Goal: Find specific page/section: Find specific page/section

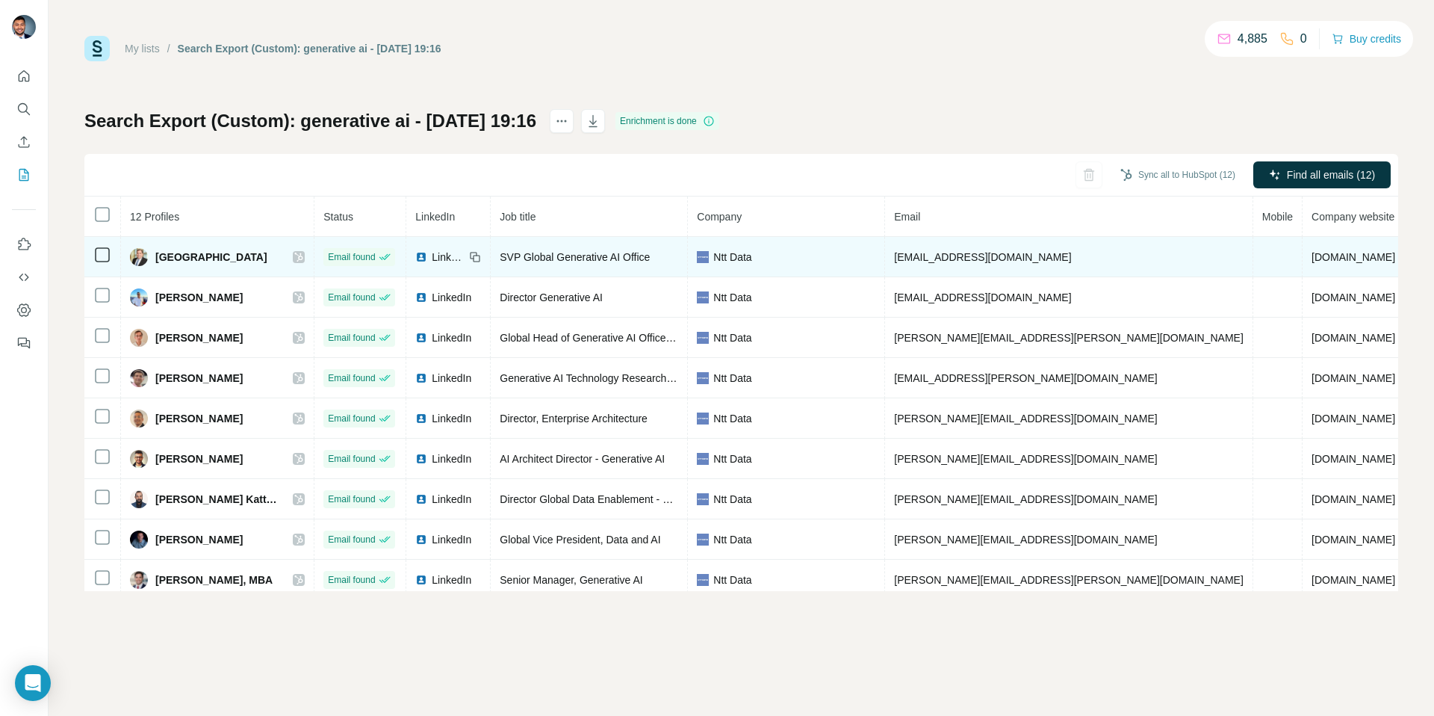
click at [294, 254] on icon at bounding box center [298, 257] width 9 height 12
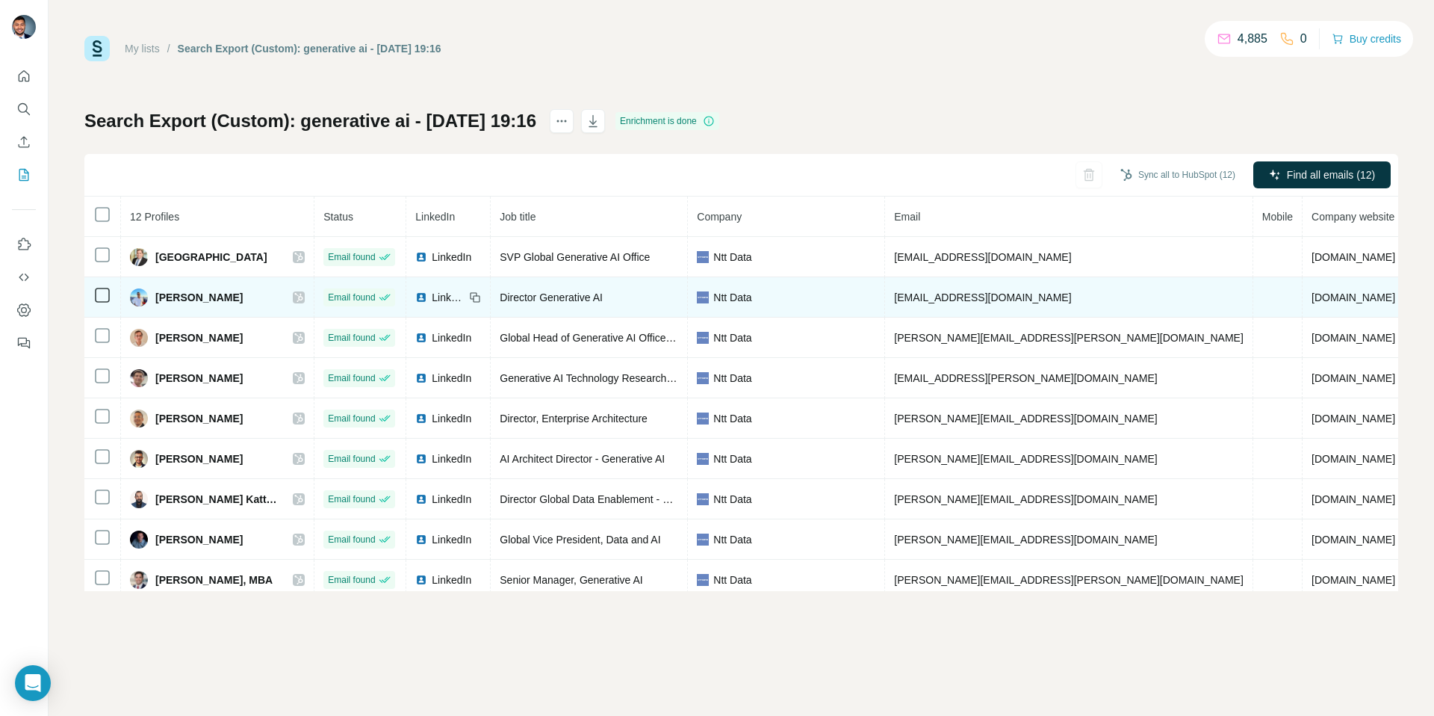
click at [294, 291] on icon at bounding box center [298, 297] width 9 height 12
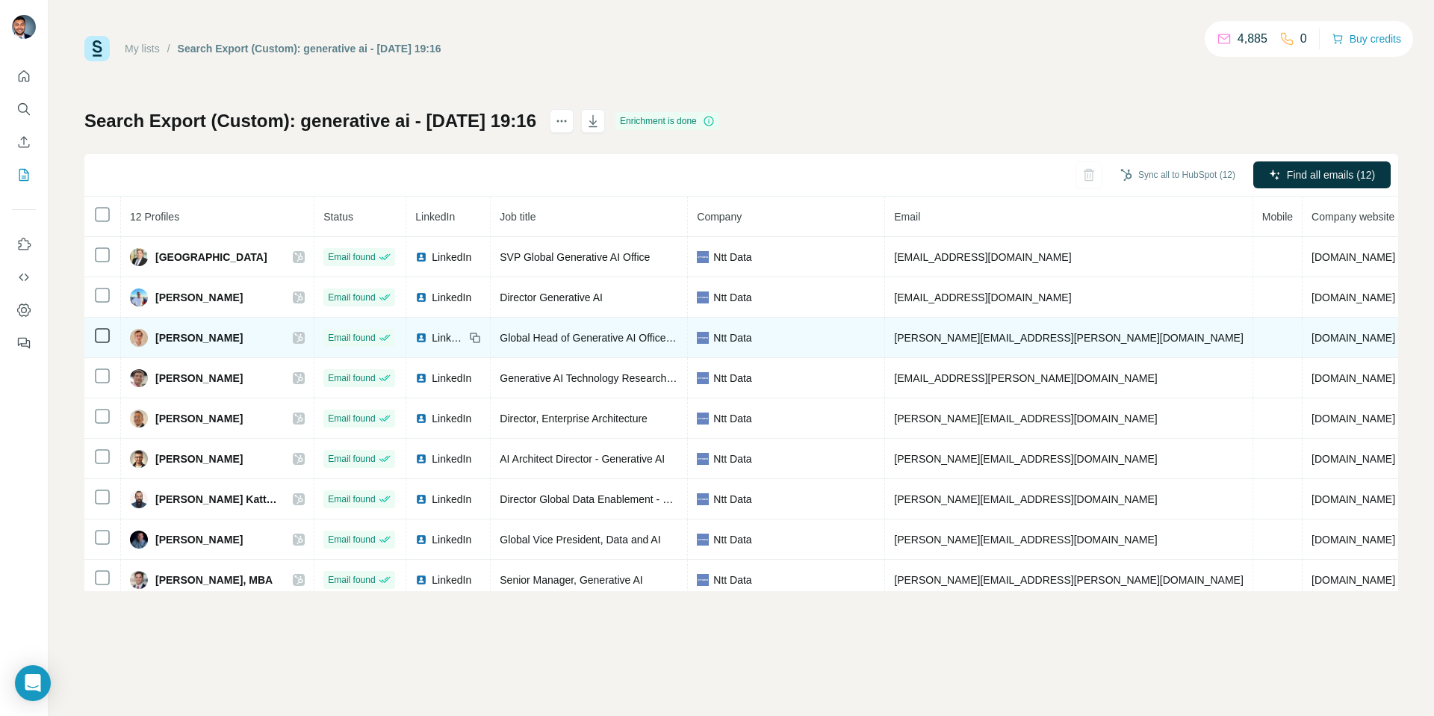
click at [294, 335] on icon at bounding box center [298, 338] width 9 height 12
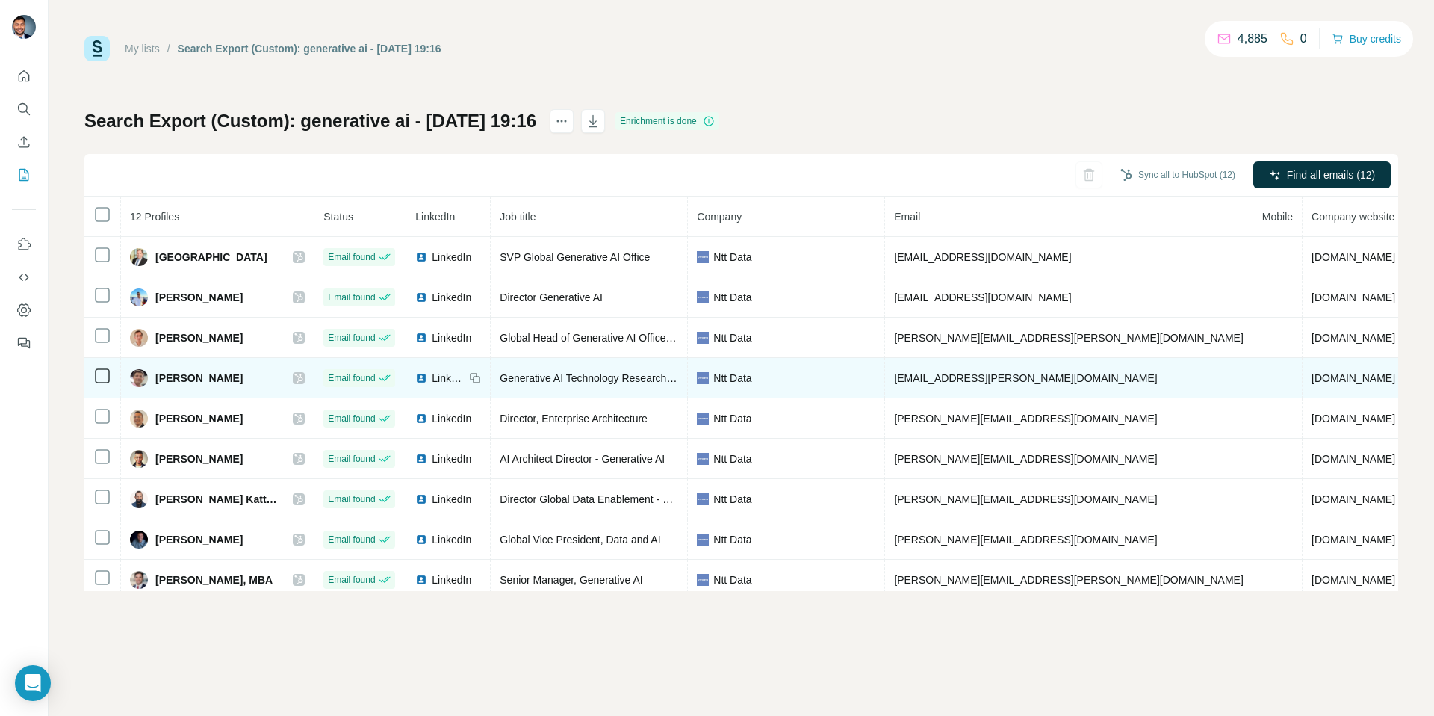
click at [295, 379] on icon at bounding box center [299, 377] width 8 height 9
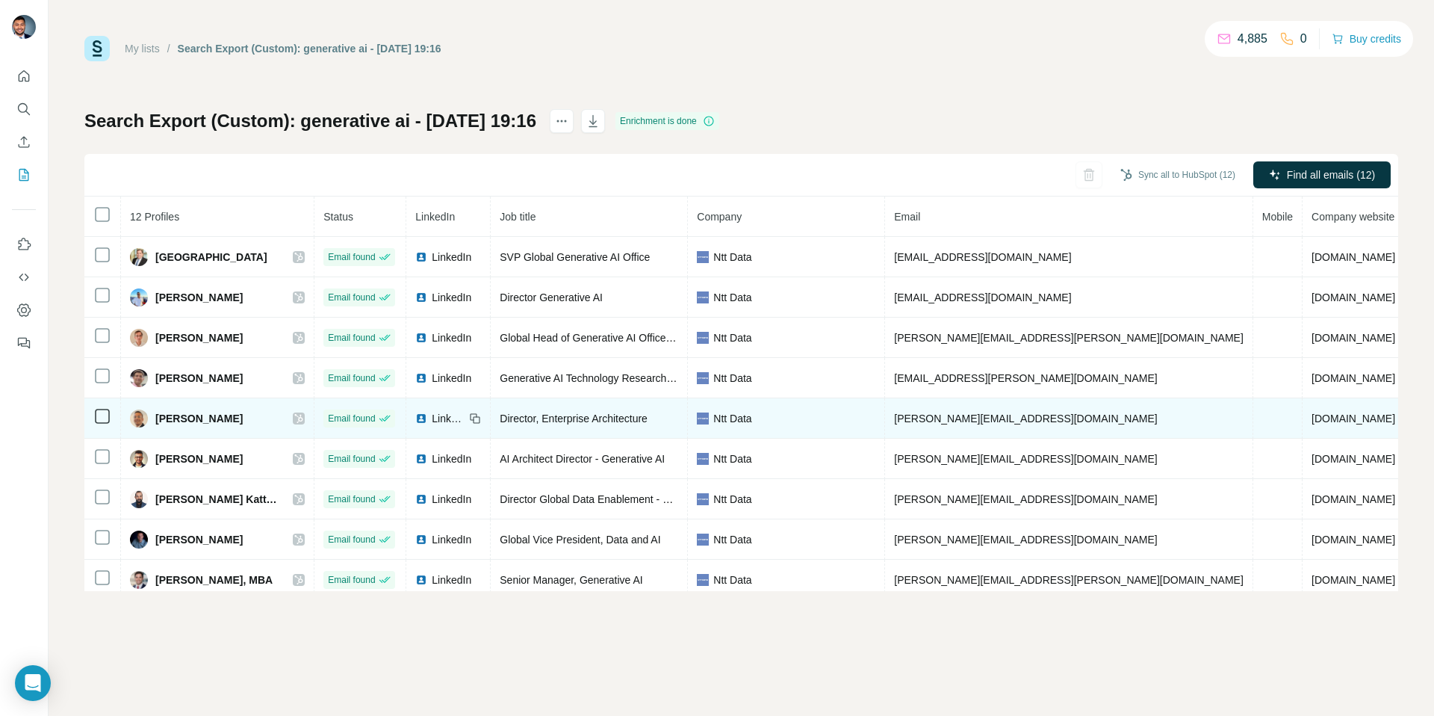
click at [266, 420] on div "[PERSON_NAME]" at bounding box center [217, 418] width 175 height 18
click at [267, 418] on div "[PERSON_NAME]" at bounding box center [217, 418] width 175 height 18
click at [294, 418] on icon at bounding box center [298, 418] width 9 height 12
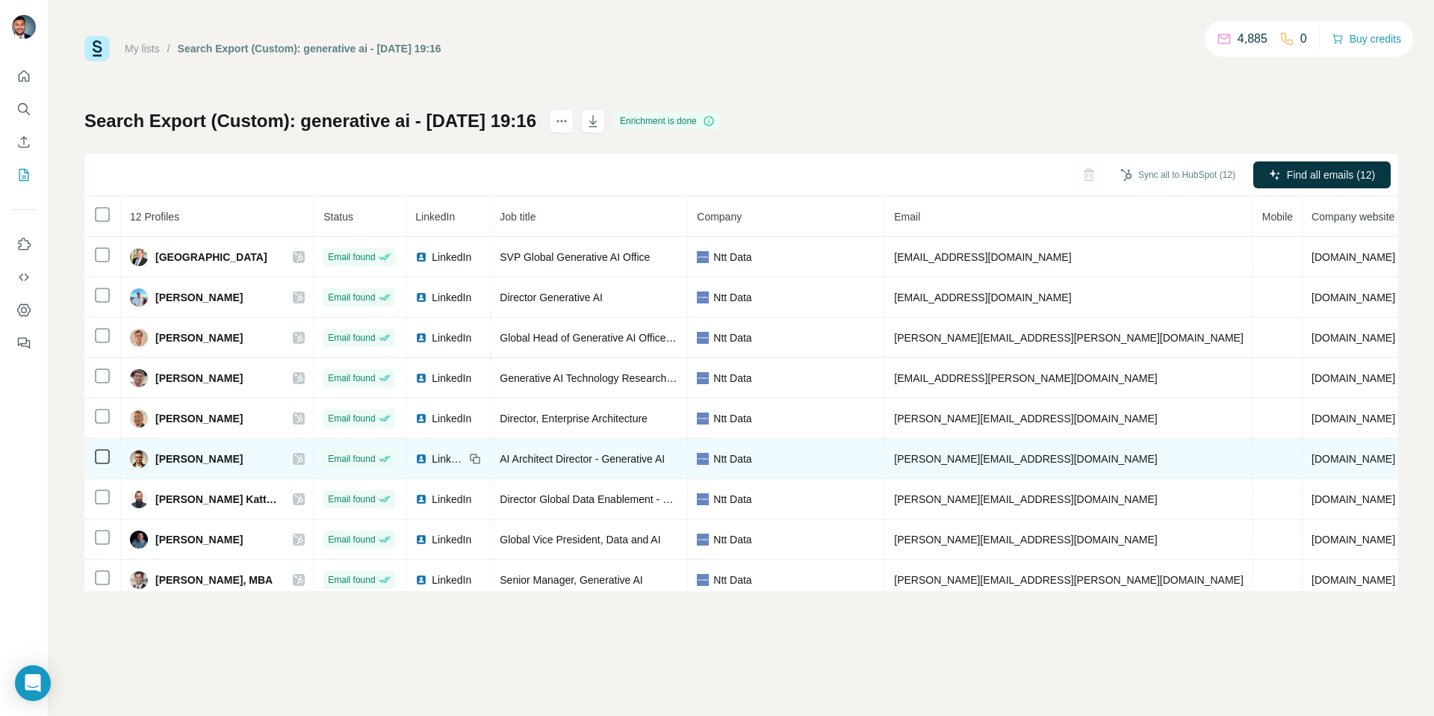
click at [294, 456] on icon at bounding box center [298, 459] width 9 height 12
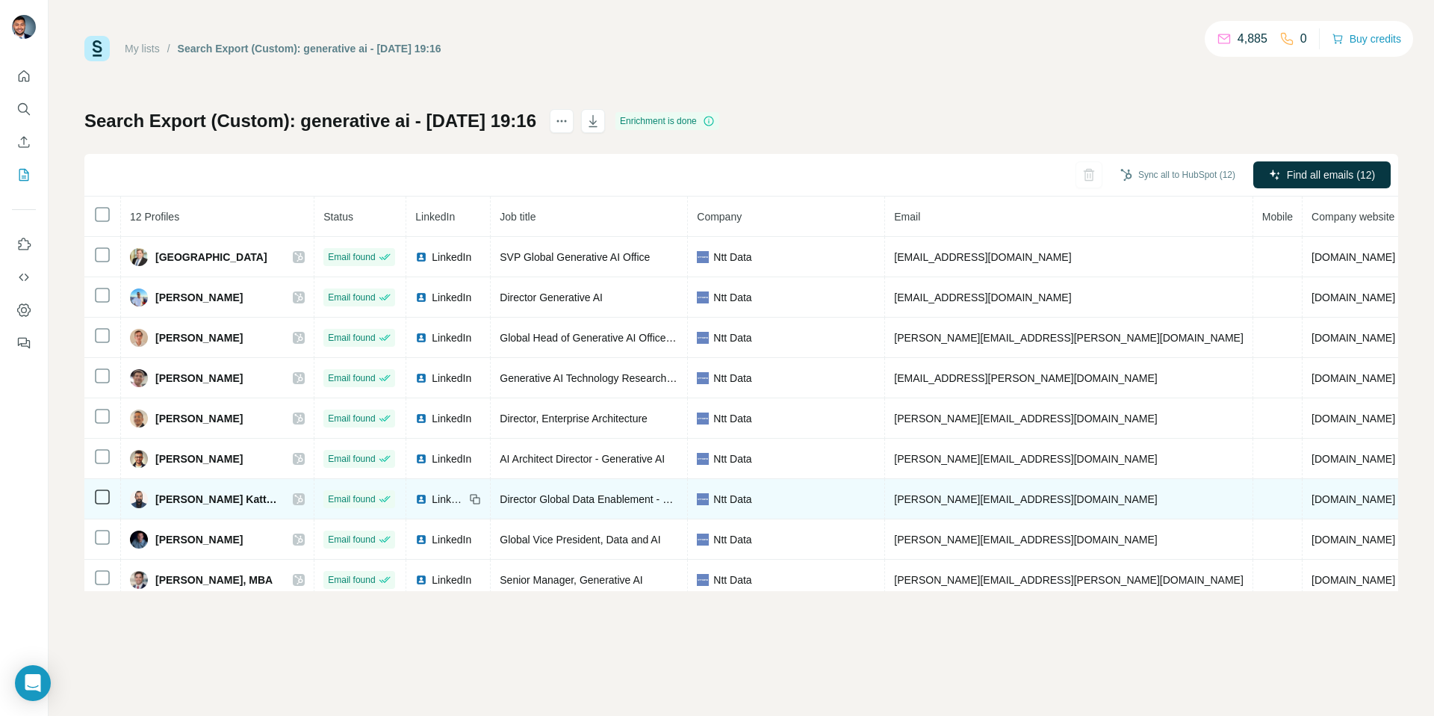
click at [267, 497] on div "[PERSON_NAME] Kattakkan" at bounding box center [217, 499] width 175 height 18
click at [294, 494] on icon at bounding box center [298, 499] width 9 height 12
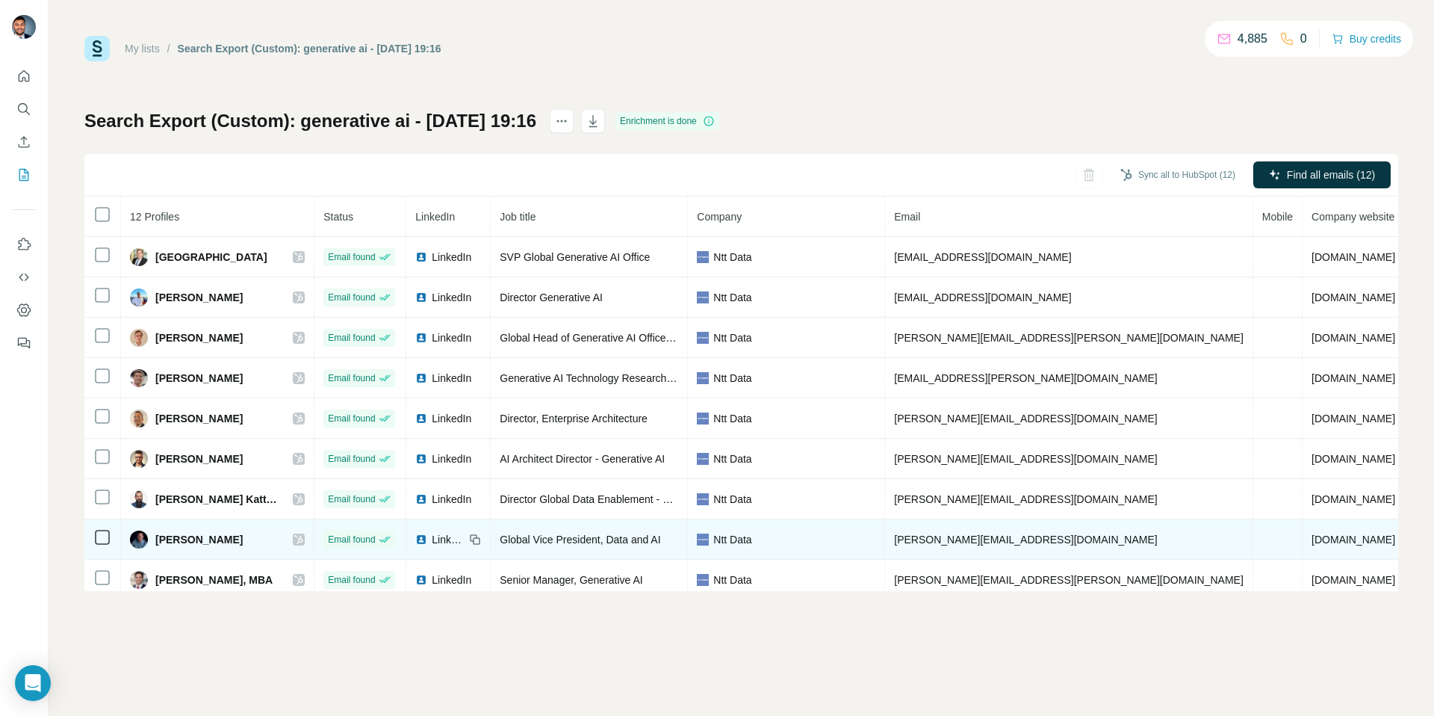
click at [293, 536] on div at bounding box center [299, 539] width 12 height 12
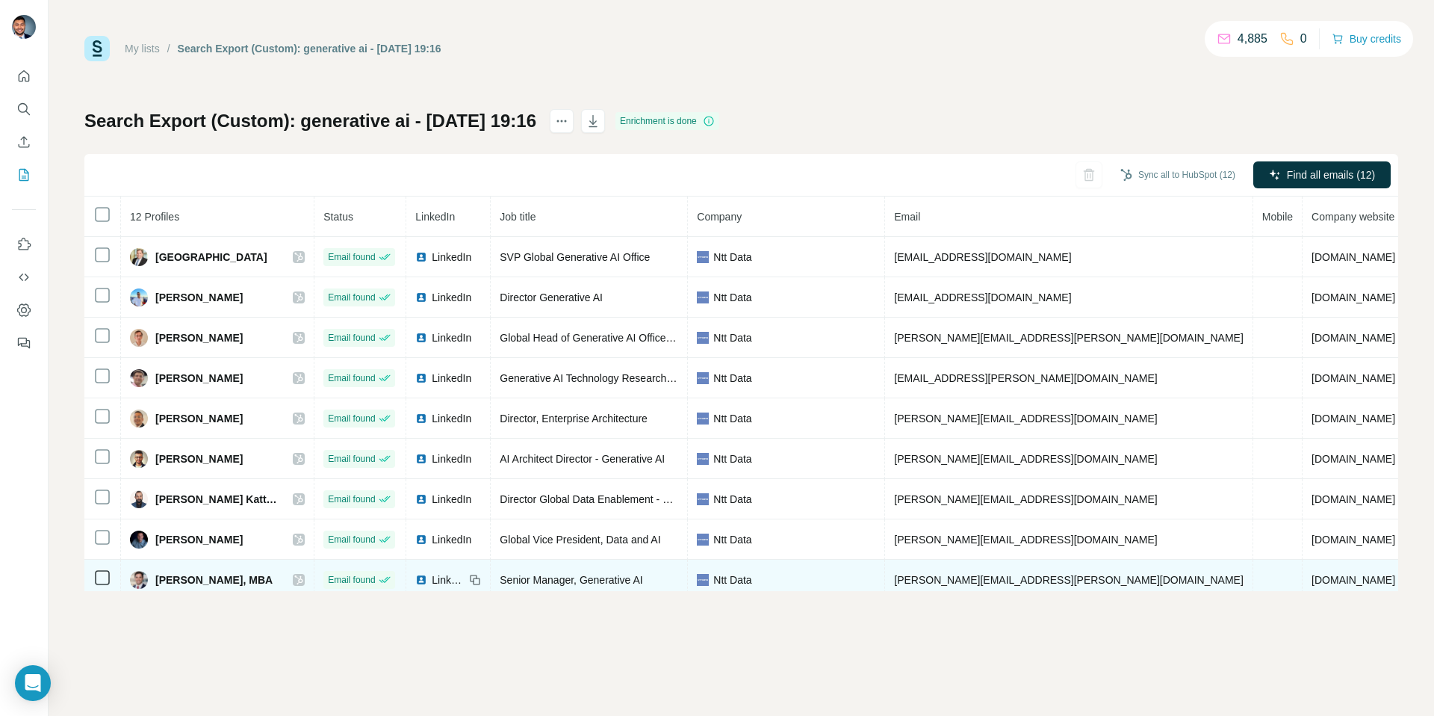
click at [294, 577] on icon at bounding box center [298, 580] width 9 height 12
